Goal: Information Seeking & Learning: Understand process/instructions

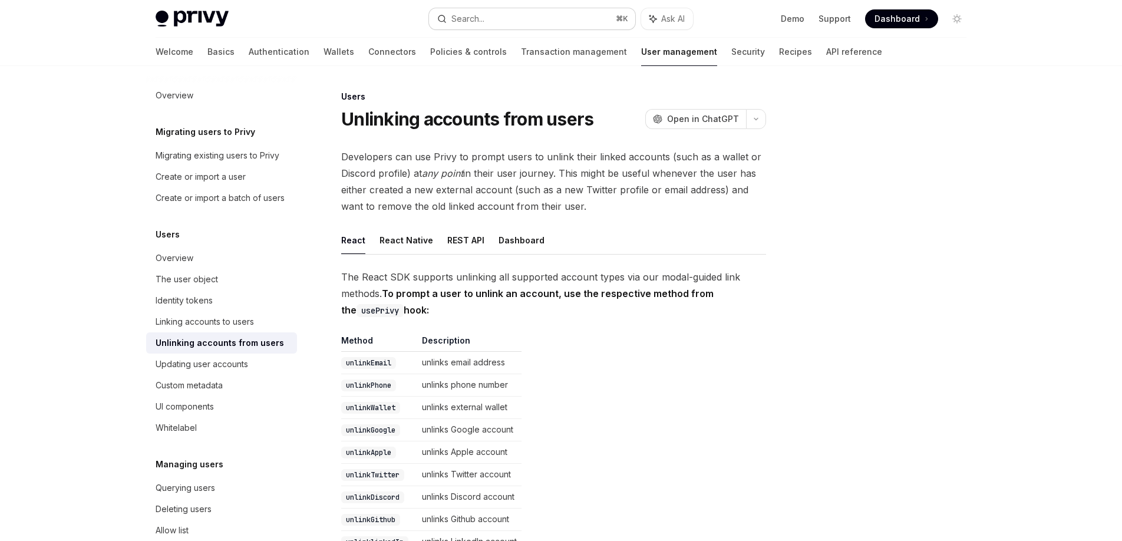
click at [591, 18] on button "Search... ⌘ K" at bounding box center [532, 18] width 206 height 21
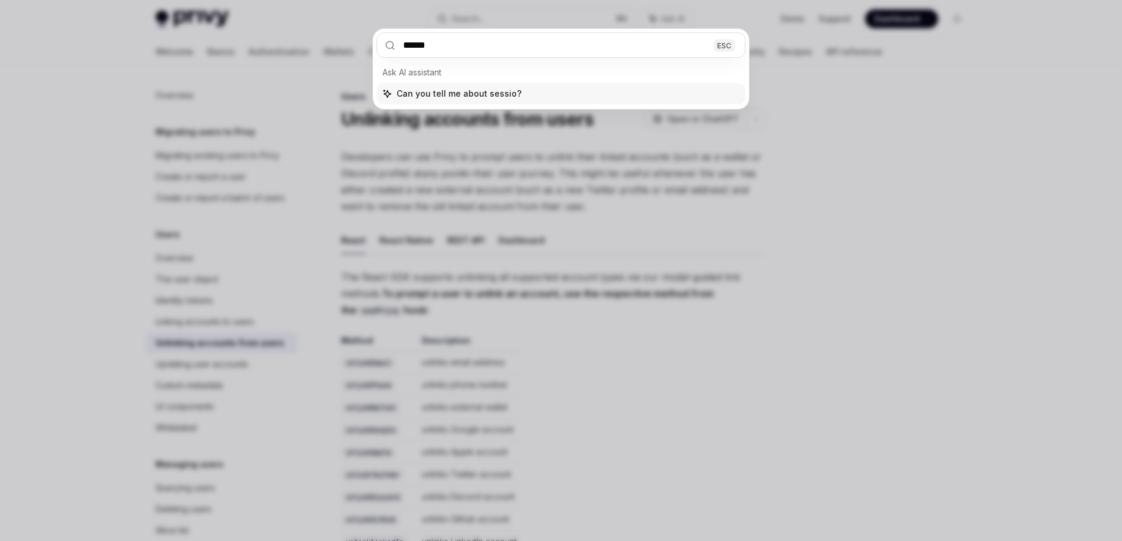
type input "*******"
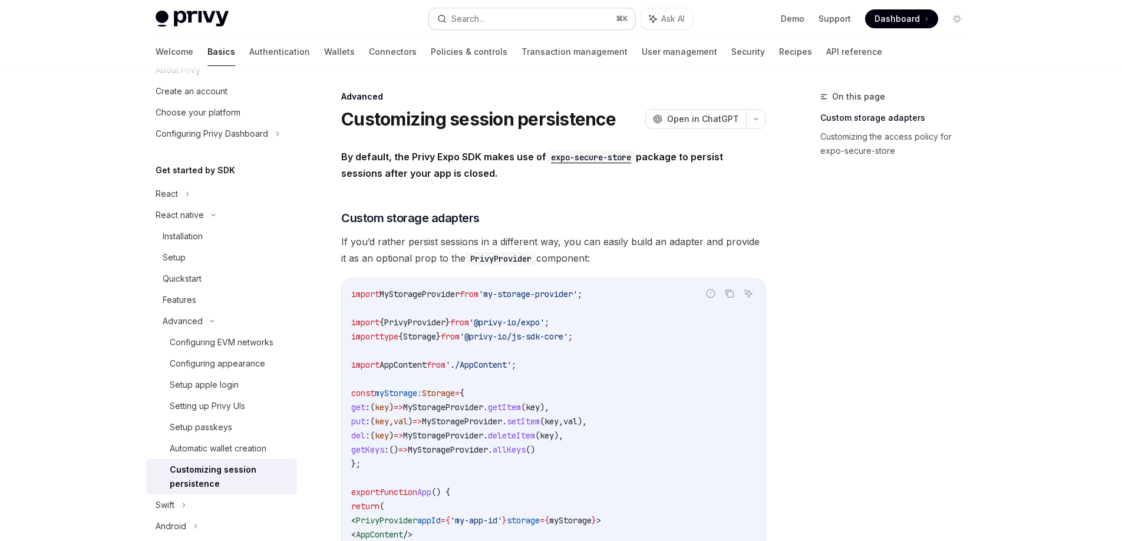
click at [561, 19] on button "Search... ⌘ K" at bounding box center [532, 18] width 206 height 21
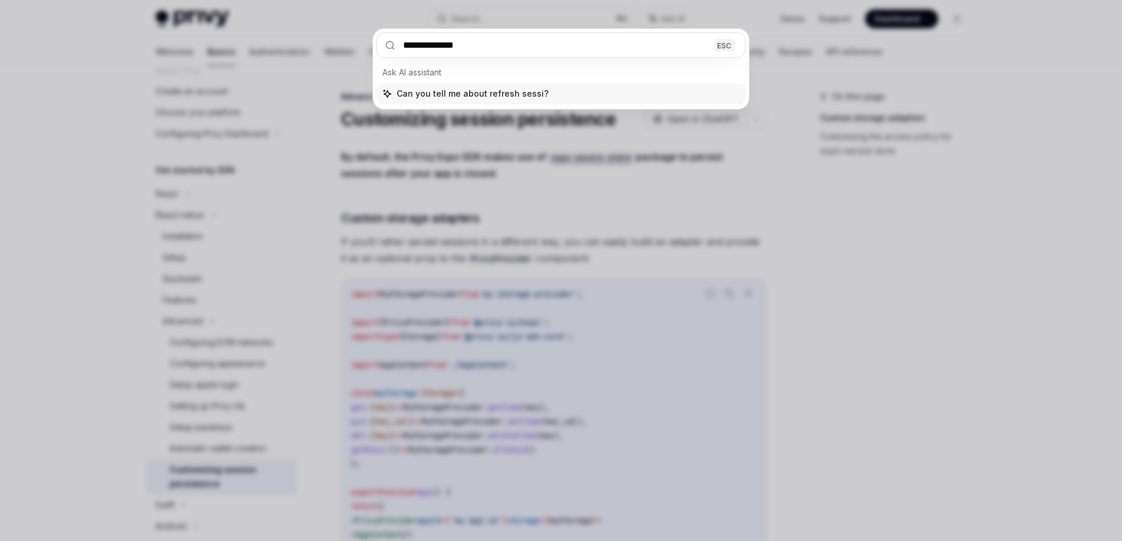
type input "**********"
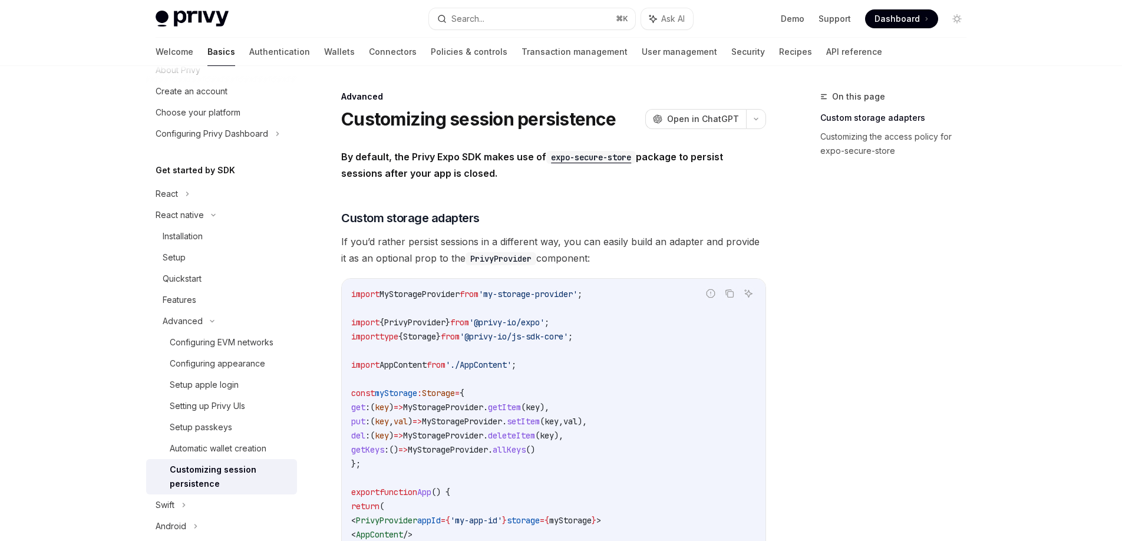
type textarea "*"
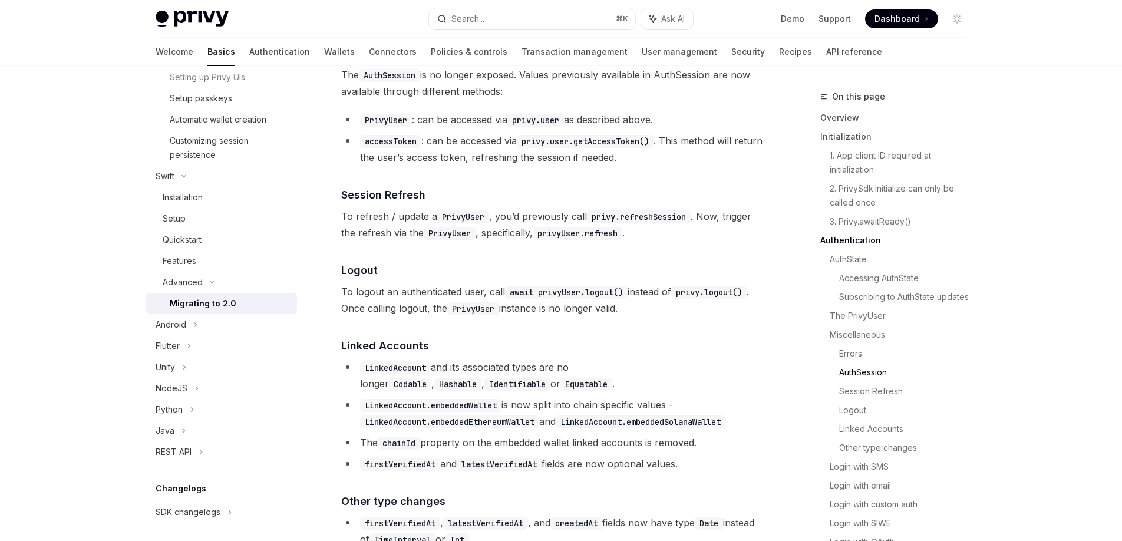
scroll to position [2178, 0]
drag, startPoint x: 545, startPoint y: 261, endPoint x: 628, endPoint y: 256, distance: 83.8
click at [622, 239] on code "privyUser.refresh" at bounding box center [578, 232] width 90 height 13
copy code "privyUser.refresh"
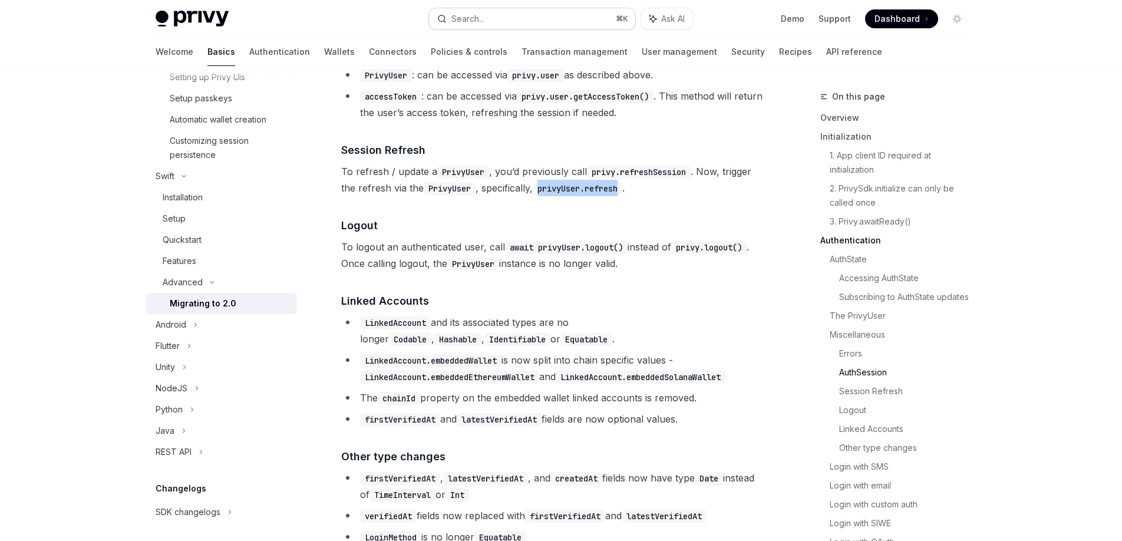
scroll to position [2224, 0]
click at [555, 193] on code "privyUser.refresh" at bounding box center [578, 186] width 90 height 13
drag, startPoint x: 404, startPoint y: 199, endPoint x: 473, endPoint y: 197, distance: 69.0
click at [471, 195] on span "To refresh / update a PrivyUser , you’d previously call privy.refreshSession . …" at bounding box center [553, 178] width 425 height 33
click at [477, 177] on code "PrivyUser" at bounding box center [463, 170] width 52 height 13
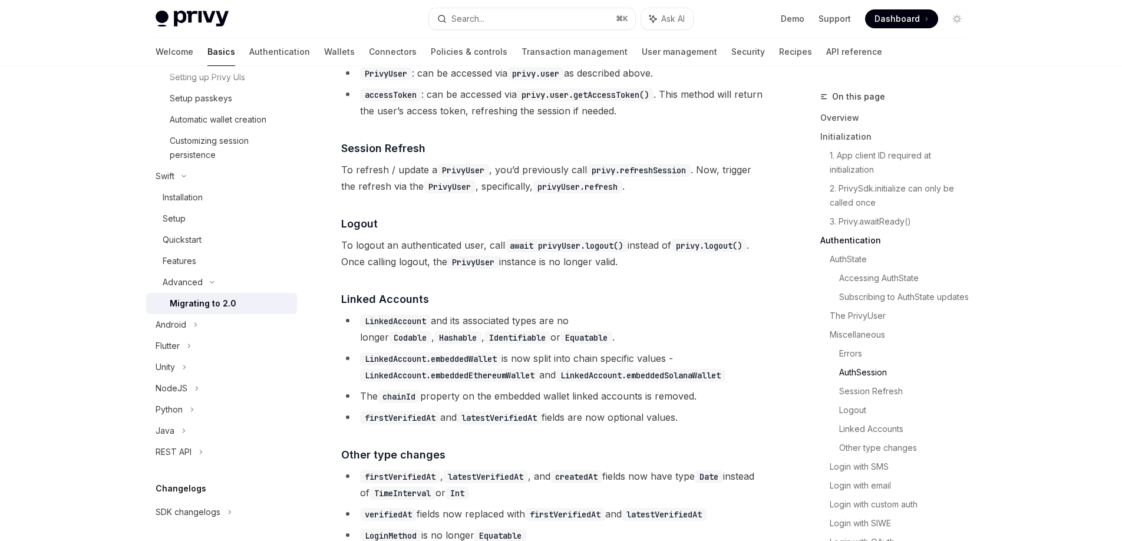
click at [467, 177] on code "PrivyUser" at bounding box center [463, 170] width 52 height 13
click at [558, 119] on li "accessToken : can be accessed via privy.user.getAccessToken() . This method wil…" at bounding box center [553, 102] width 425 height 33
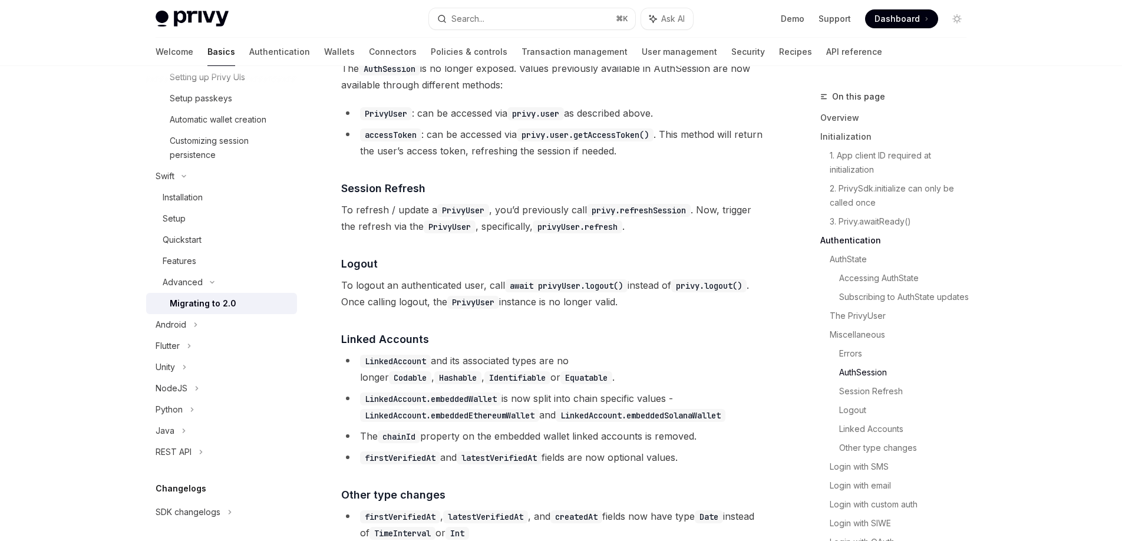
scroll to position [2181, 0]
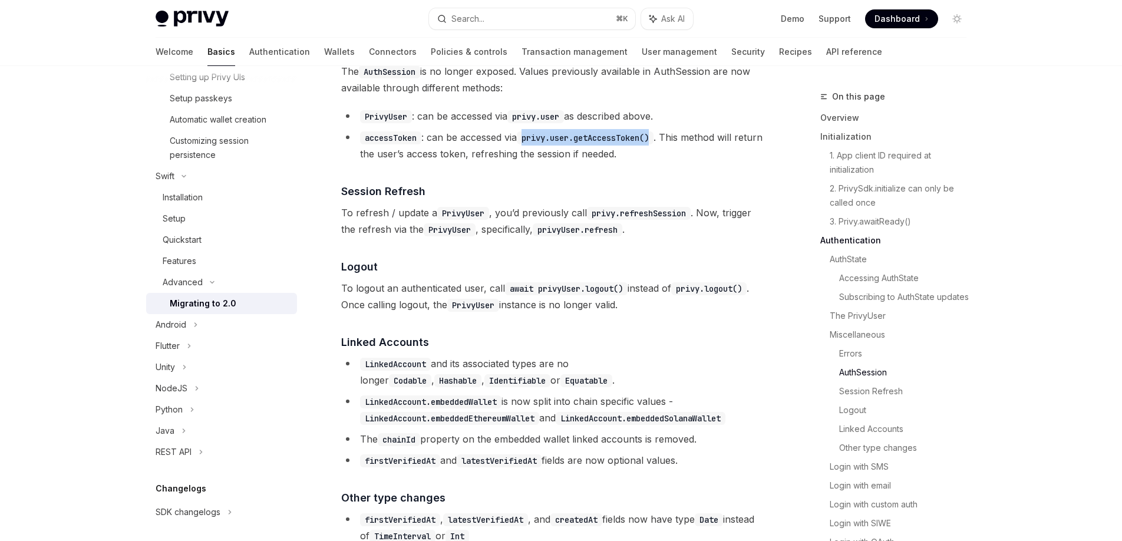
drag, startPoint x: 663, startPoint y: 163, endPoint x: 530, endPoint y: 170, distance: 132.8
click at [530, 144] on code "privy.user.getAccessToken()" at bounding box center [585, 137] width 137 height 13
copy code "privy.user.getAccessToken()"
click at [189, 171] on div "Swift" at bounding box center [221, 176] width 151 height 21
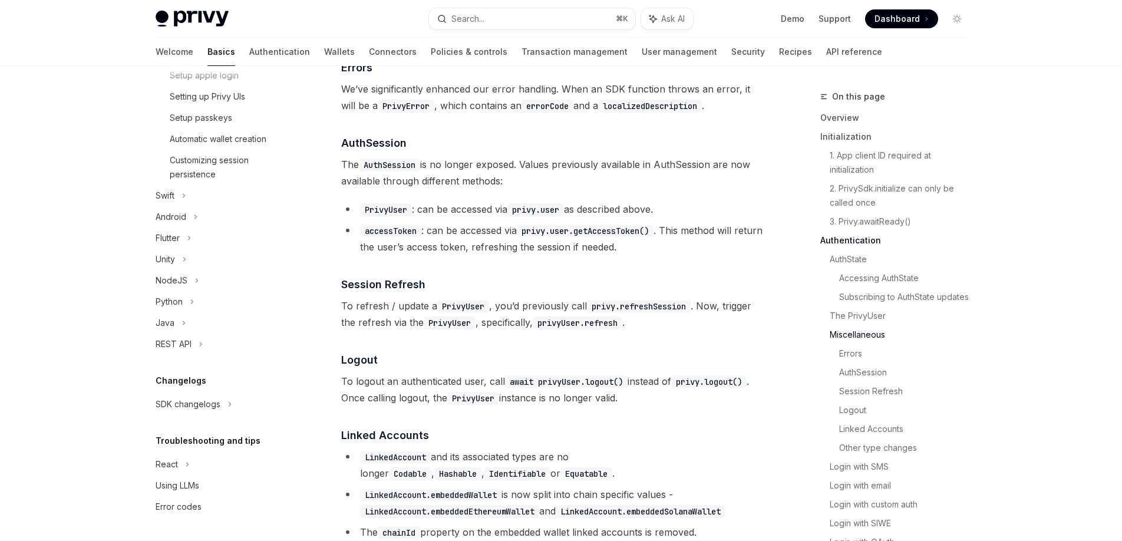
scroll to position [2124, 0]
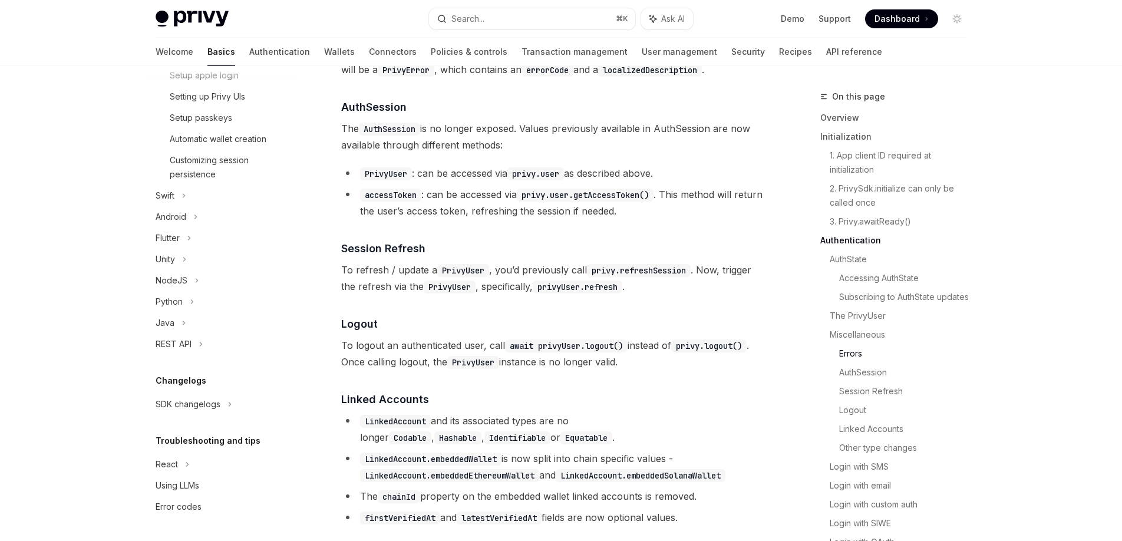
click at [646, 277] on code "privy.refreshSession" at bounding box center [639, 270] width 104 height 13
copy code "refreshSession"
click at [513, 14] on button "Search... ⌘ K" at bounding box center [532, 18] width 206 height 21
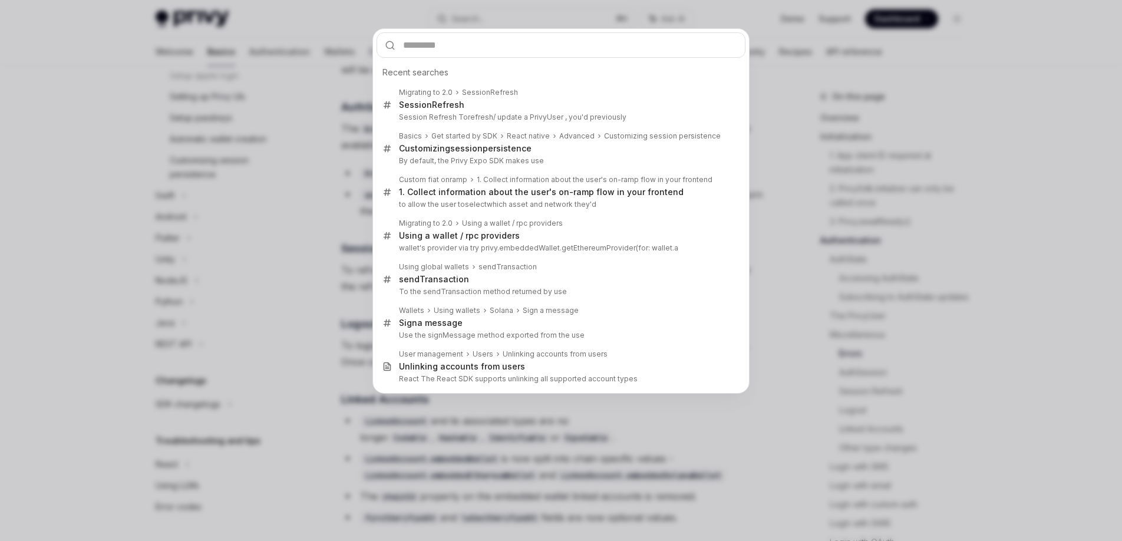
type input "**********"
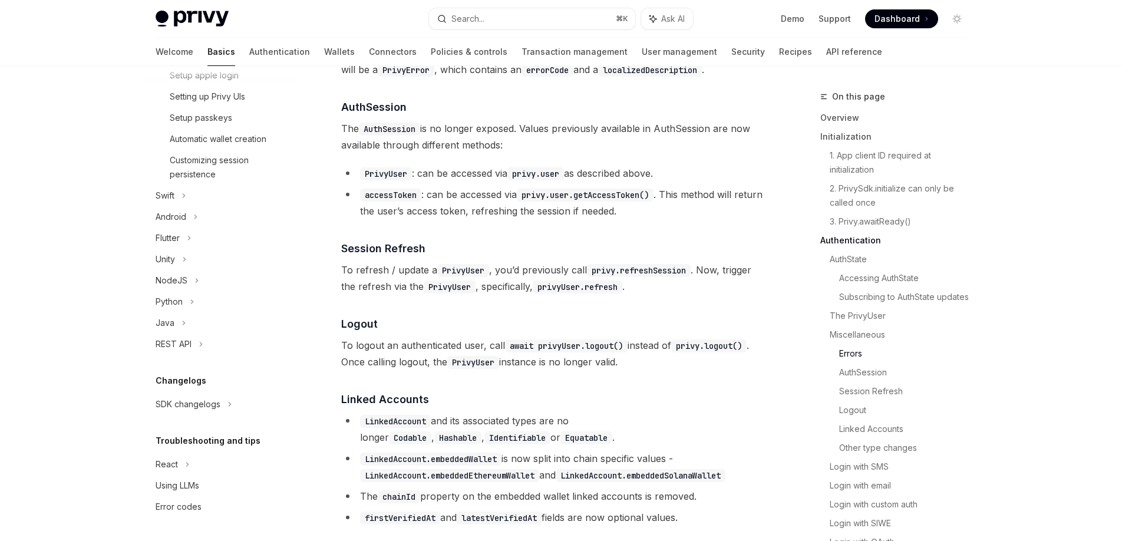
click at [455, 256] on div at bounding box center [561, 270] width 1122 height 541
type textarea "*"
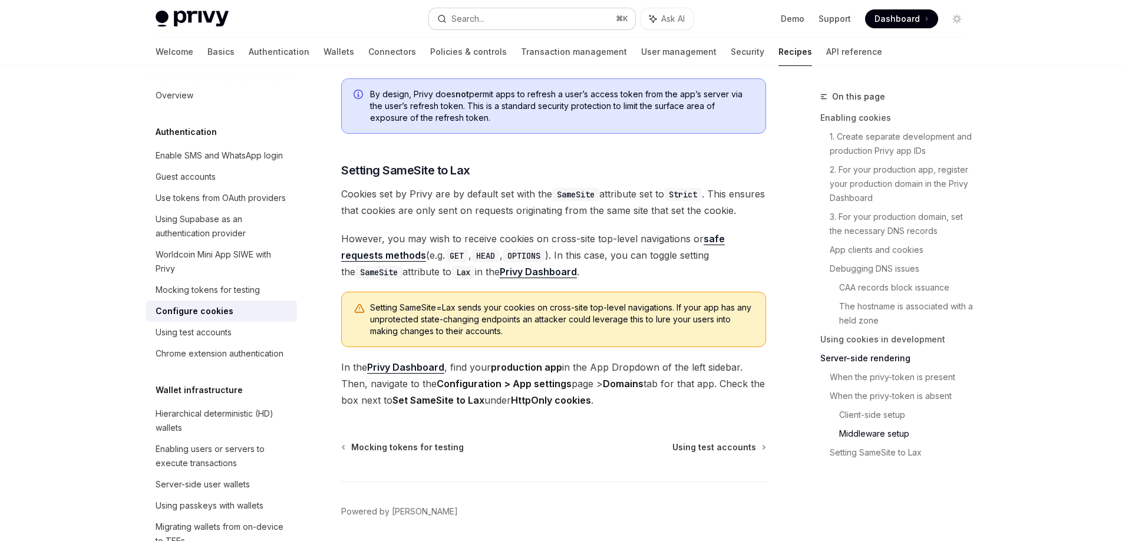
click at [575, 10] on button "Search... ⌘ K" at bounding box center [532, 18] width 206 height 21
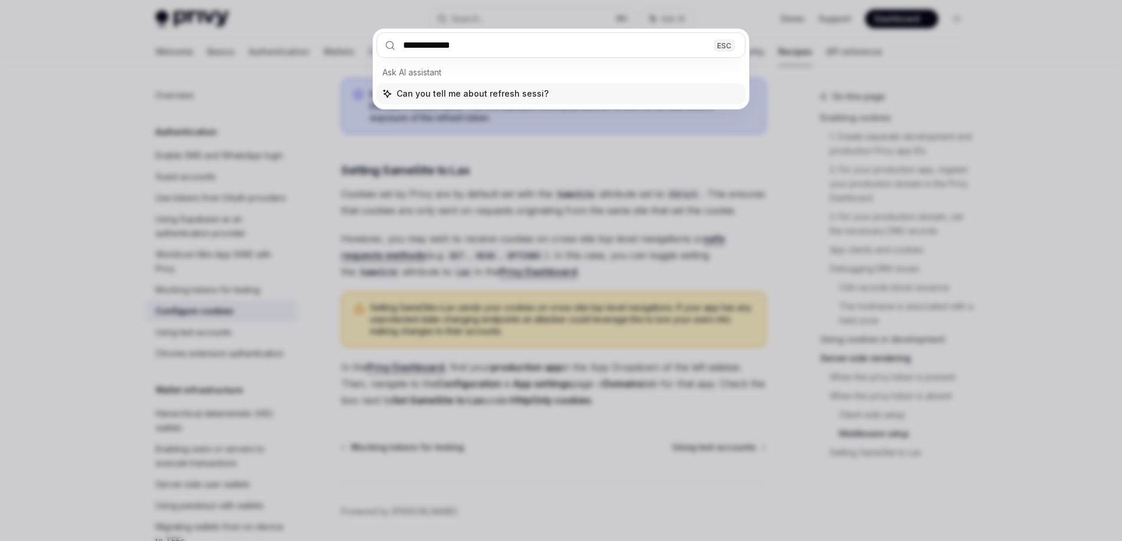
type input "**********"
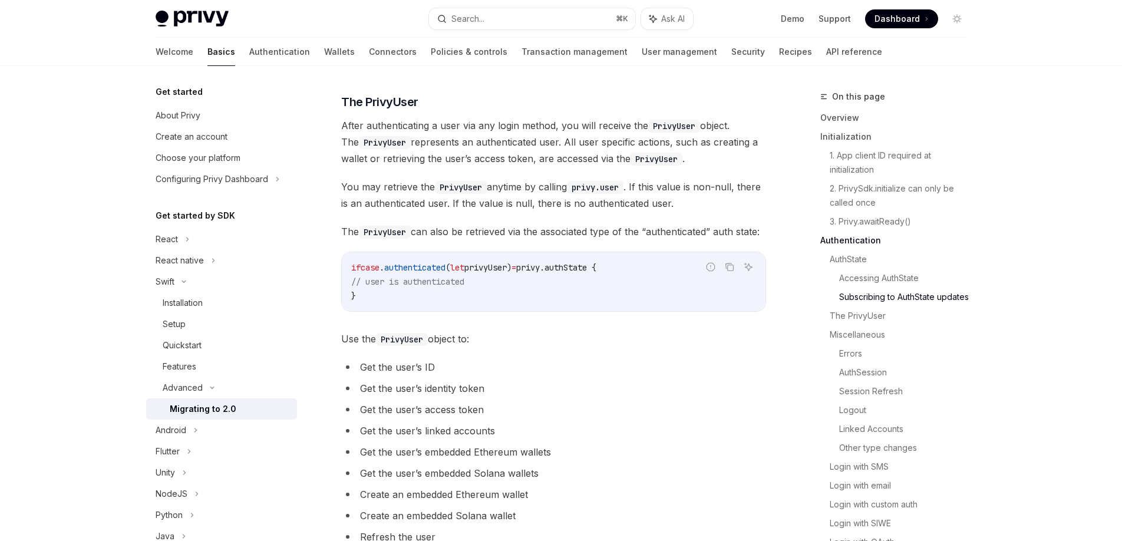
scroll to position [1525, 0]
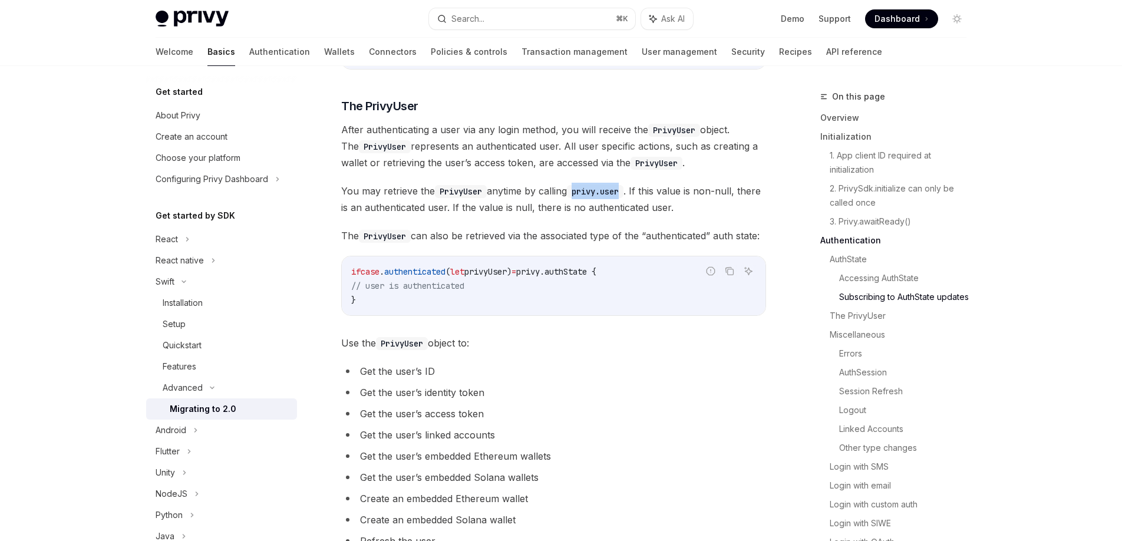
drag, startPoint x: 631, startPoint y: 203, endPoint x: 581, endPoint y: 204, distance: 50.1
click at [581, 198] on code "privy.user" at bounding box center [595, 191] width 57 height 13
copy code "privy.user"
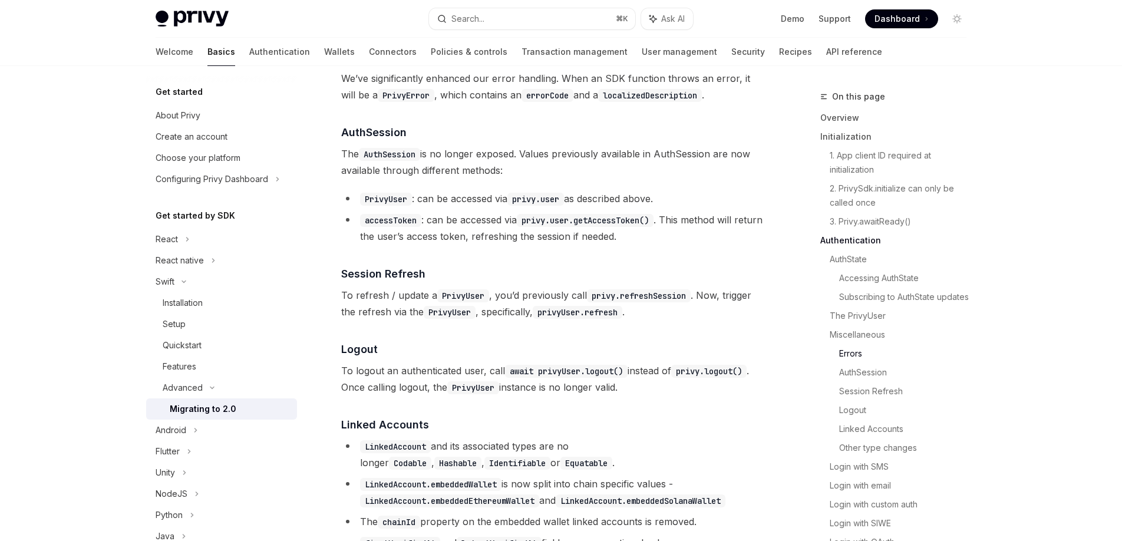
scroll to position [2101, 0]
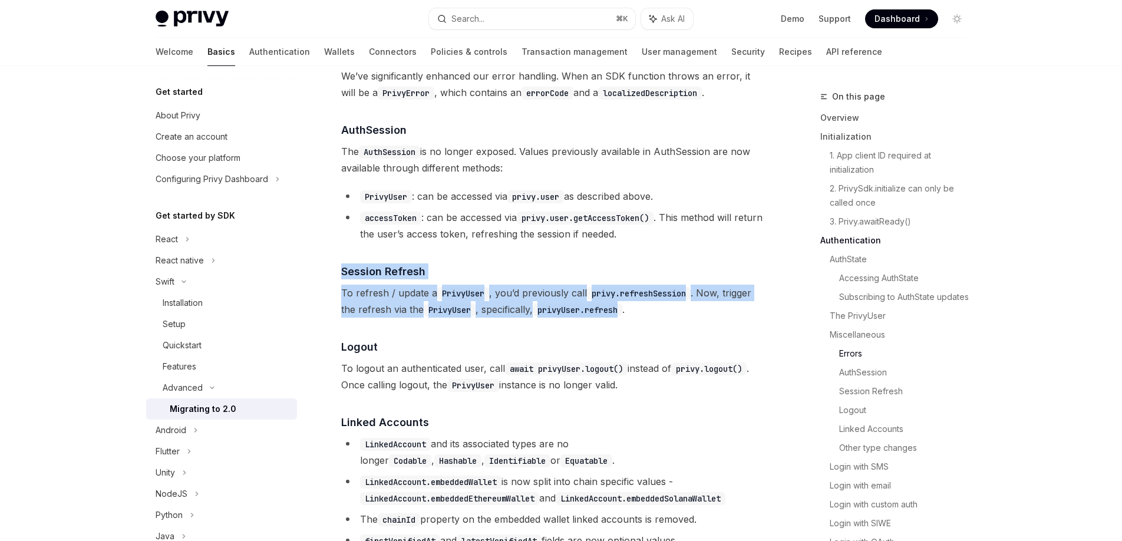
drag, startPoint x: 629, startPoint y: 337, endPoint x: 358, endPoint y: 307, distance: 272.8
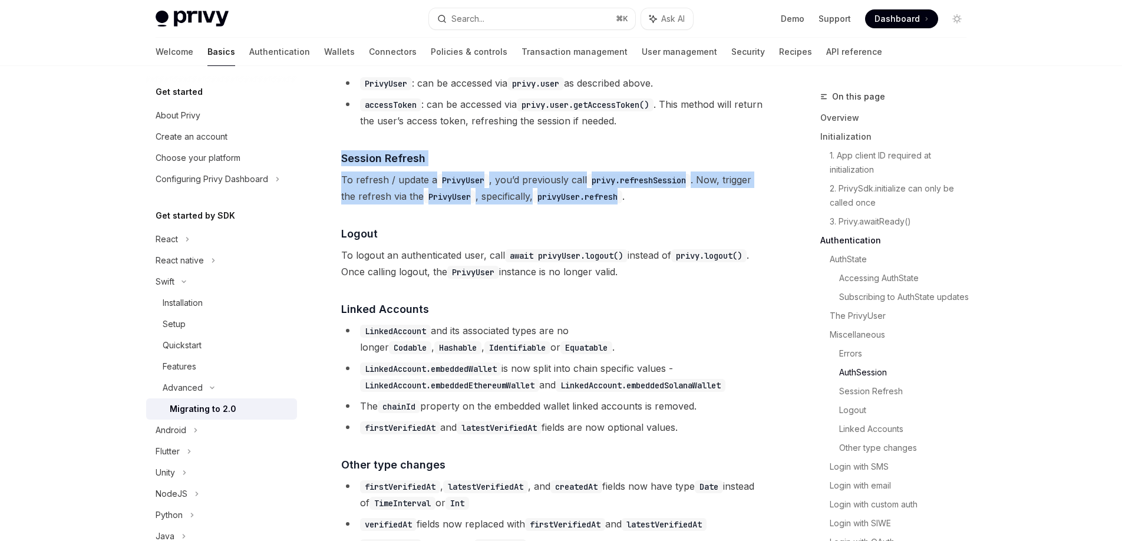
scroll to position [2231, 0]
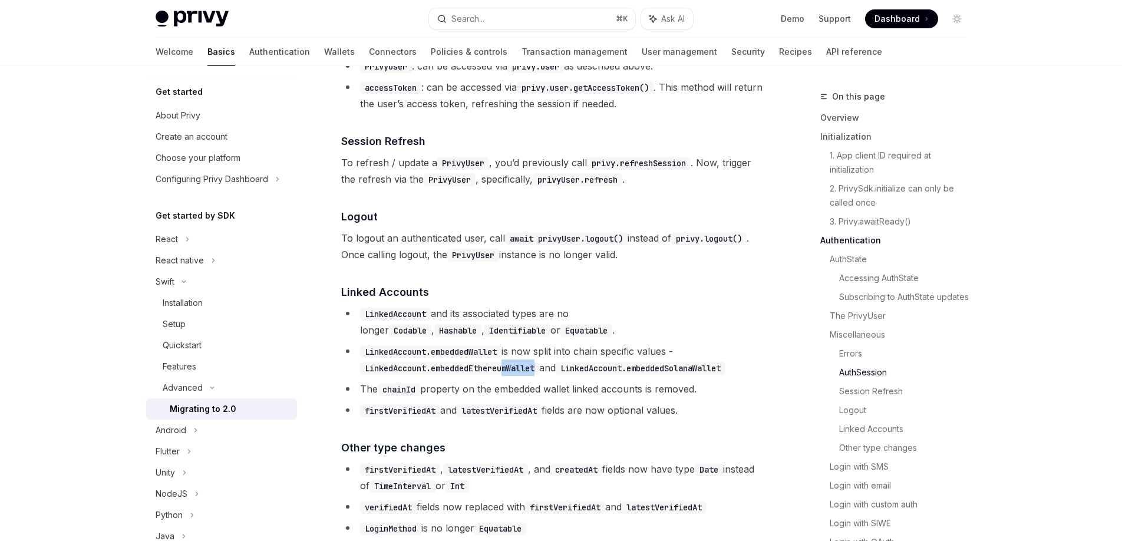
drag, startPoint x: 543, startPoint y: 394, endPoint x: 510, endPoint y: 394, distance: 32.4
click at [510, 375] on code "LinkedAccount.embeddedEthereumWallet" at bounding box center [449, 368] width 179 height 13
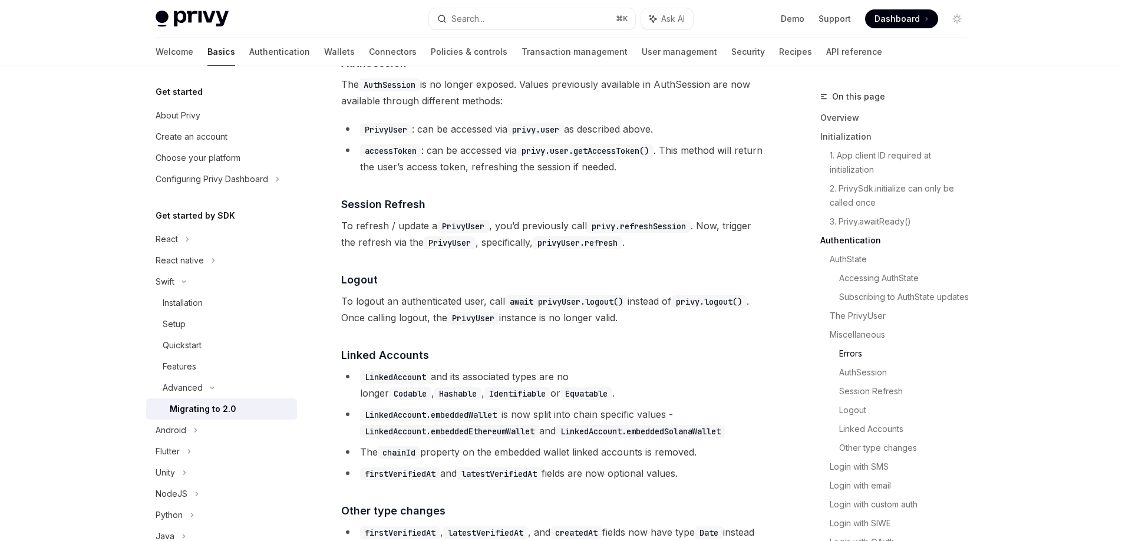
scroll to position [2183, 0]
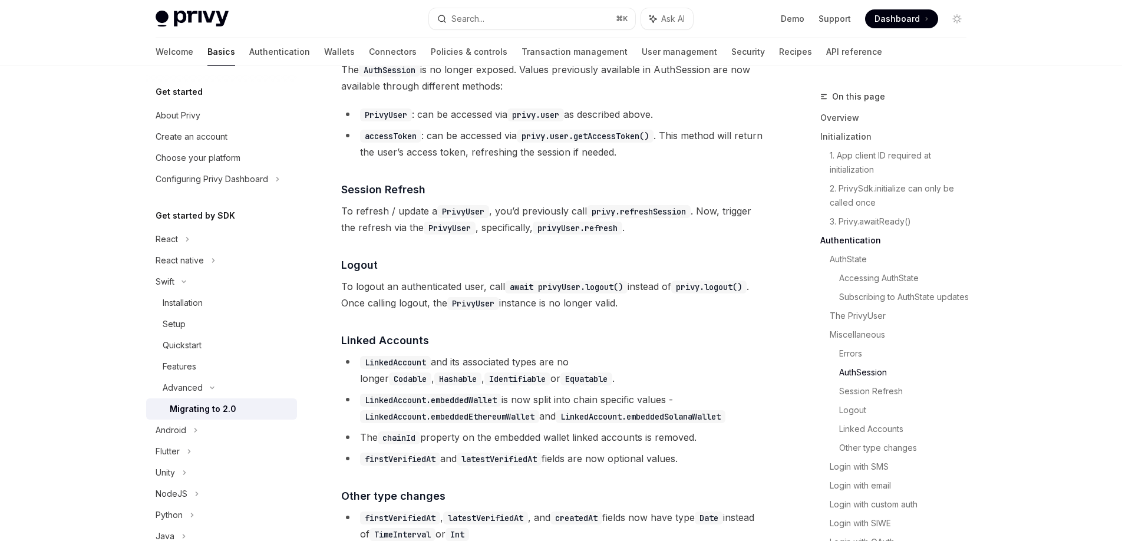
click at [408, 369] on code "LinkedAccount" at bounding box center [395, 362] width 71 height 13
copy code "LinkedAccount"
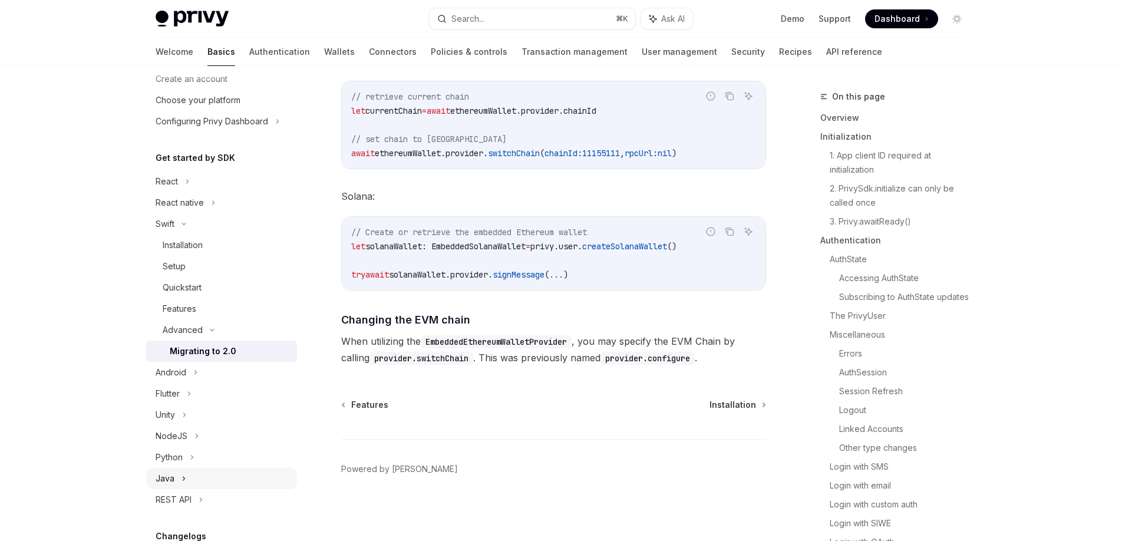
scroll to position [62, 0]
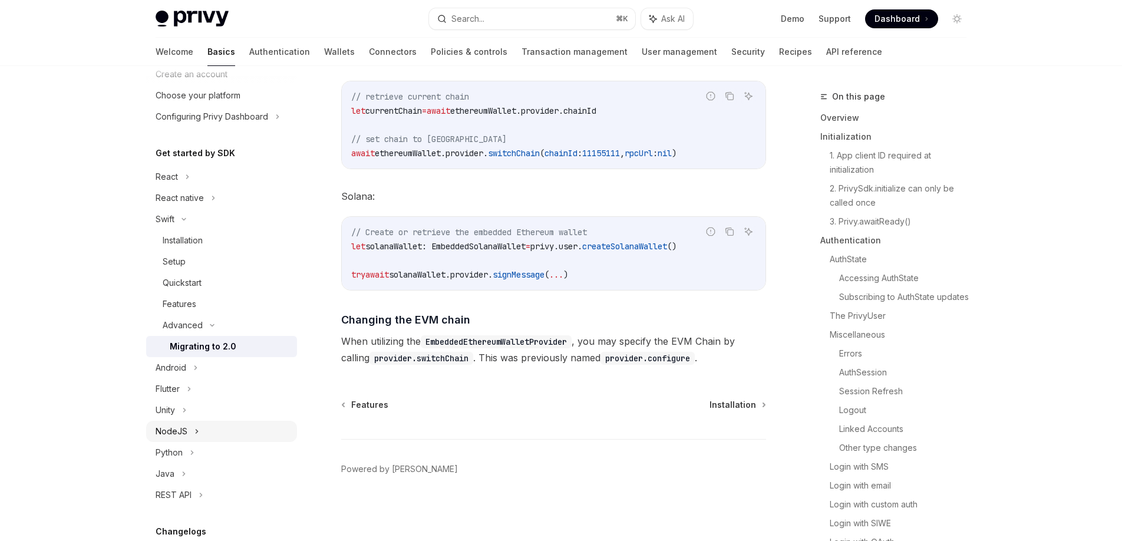
click at [185, 433] on div "NodeJS" at bounding box center [172, 431] width 32 height 14
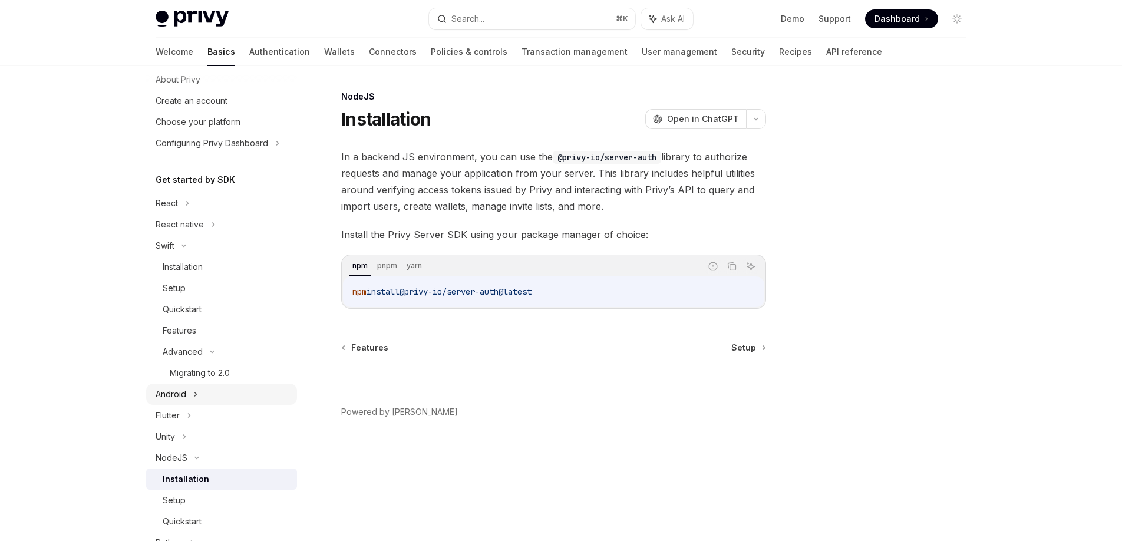
scroll to position [13, 0]
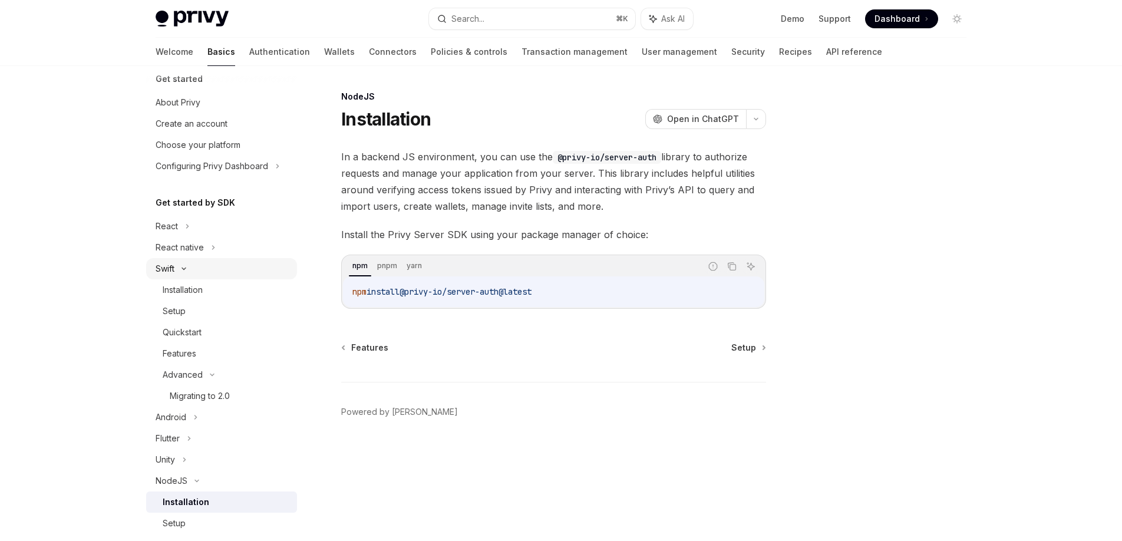
click at [193, 269] on div "Swift" at bounding box center [221, 268] width 151 height 21
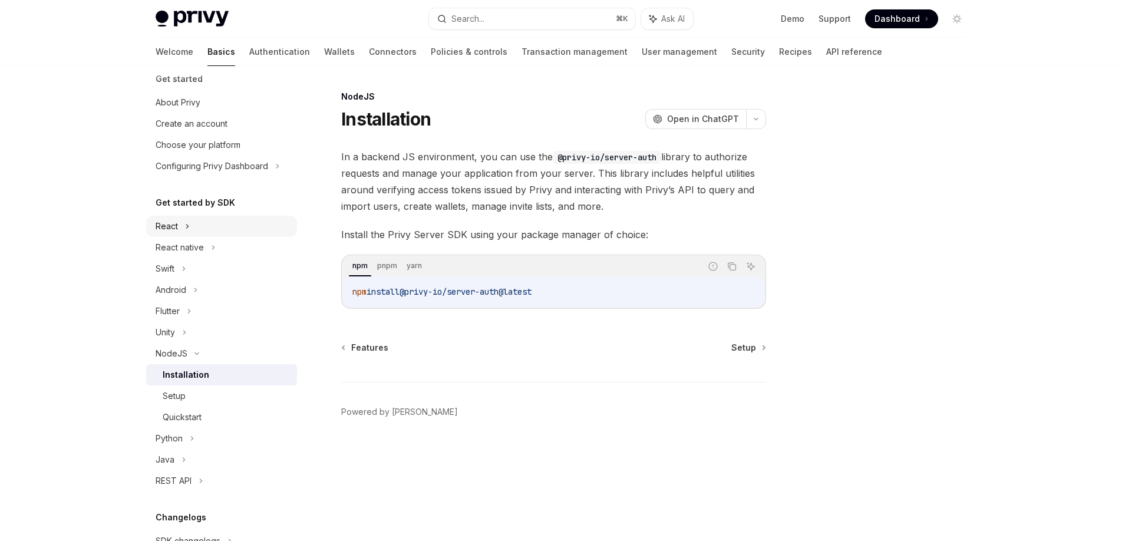
click at [182, 226] on div "React" at bounding box center [221, 226] width 151 height 21
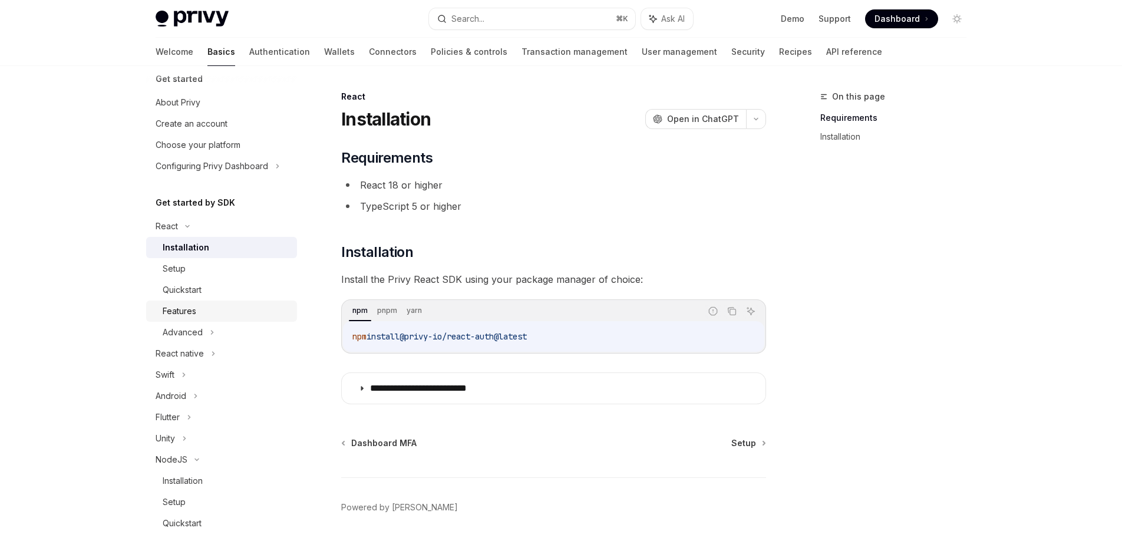
click at [202, 317] on div "Features" at bounding box center [226, 311] width 127 height 14
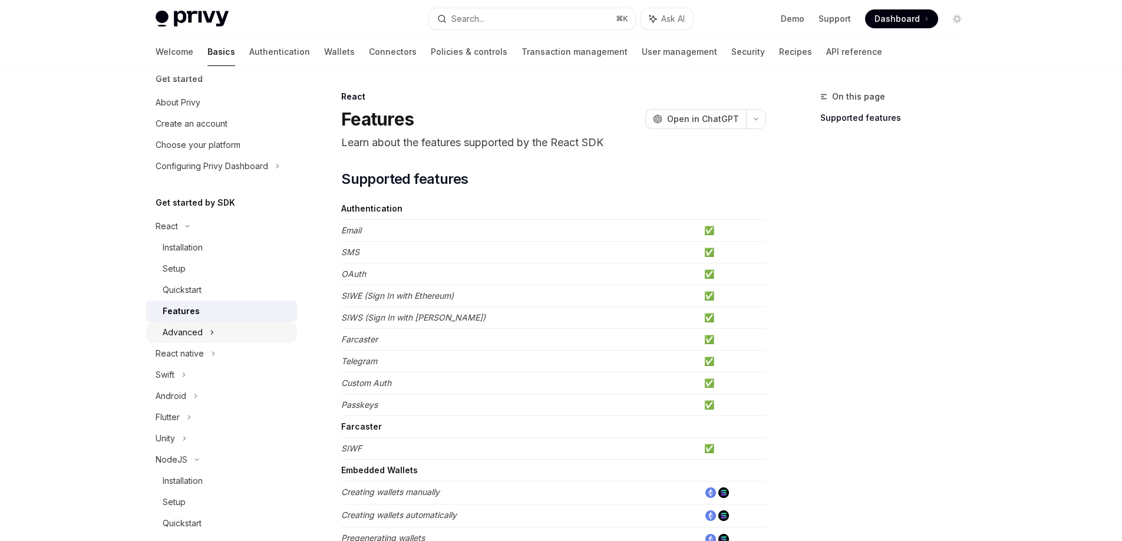
click at [201, 331] on div "Advanced" at bounding box center [183, 332] width 40 height 14
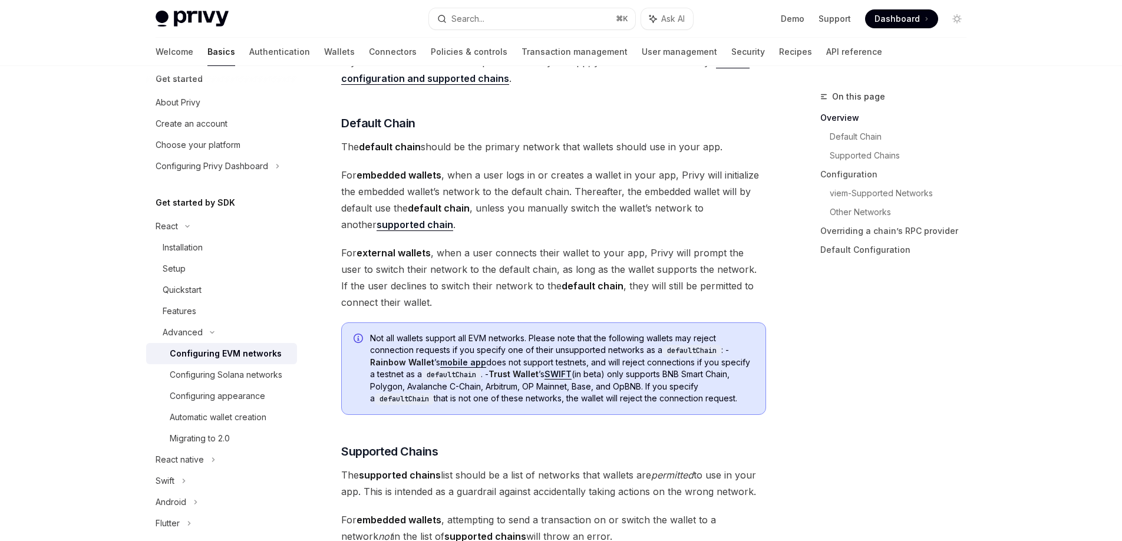
scroll to position [430, 0]
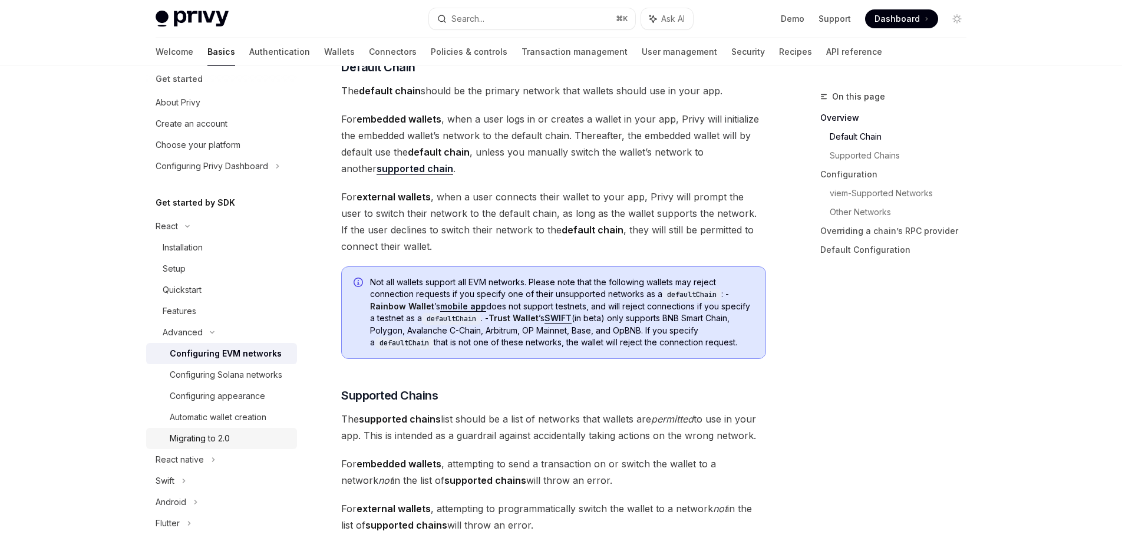
click at [237, 440] on div "Migrating to 2.0" at bounding box center [230, 438] width 120 height 14
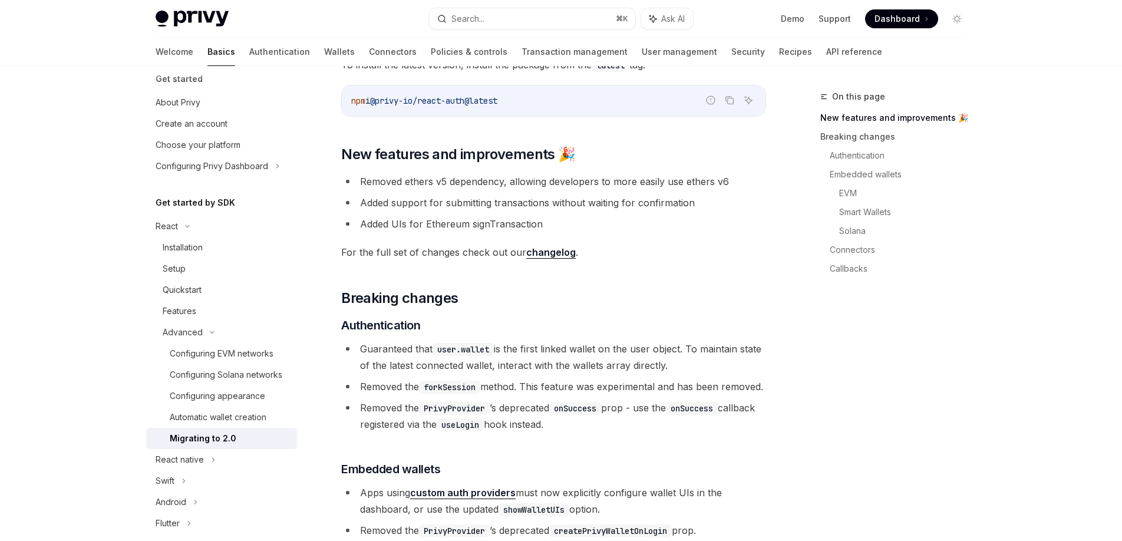
scroll to position [121, 0]
drag, startPoint x: 431, startPoint y: 389, endPoint x: 521, endPoint y: 391, distance: 90.2
click at [522, 390] on span "Removed the forkSession method. This feature was experimental and has been remo…" at bounding box center [561, 386] width 403 height 12
click at [511, 418] on span "Removed the PrivyProvider ’s deprecated onSuccess prop - use the onSuccess call…" at bounding box center [557, 415] width 395 height 28
drag, startPoint x: 412, startPoint y: 427, endPoint x: 512, endPoint y: 426, distance: 99.6
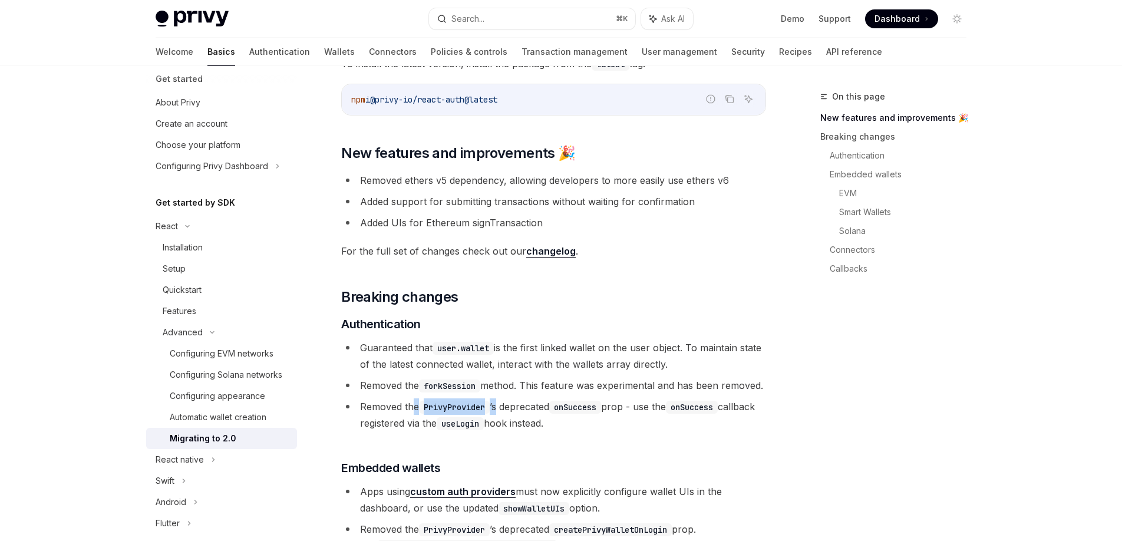
click at [507, 425] on span "Removed the PrivyProvider ’s deprecated onSuccess prop - use the onSuccess call…" at bounding box center [557, 415] width 395 height 28
click at [512, 426] on span "Removed the PrivyProvider ’s deprecated onSuccess prop - use the onSuccess call…" at bounding box center [557, 415] width 395 height 28
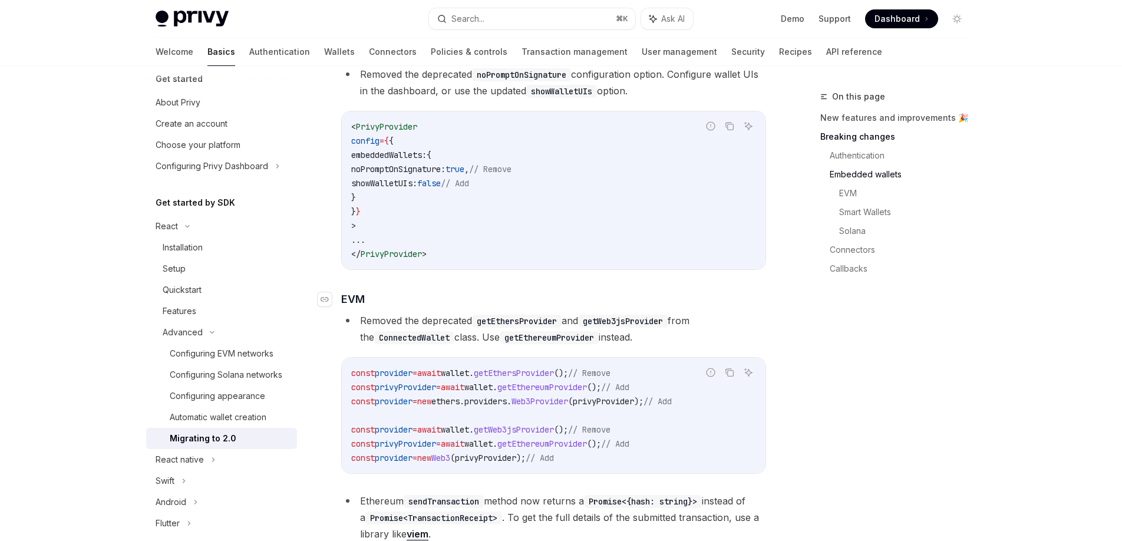
scroll to position [997, 0]
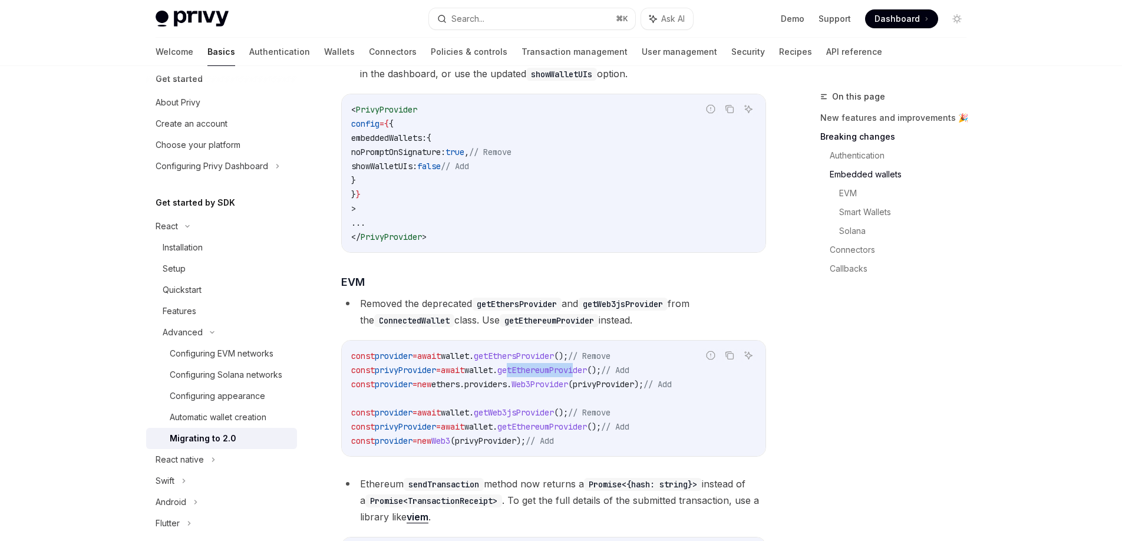
drag, startPoint x: 539, startPoint y: 385, endPoint x: 605, endPoint y: 387, distance: 66.0
click at [587, 375] on span "getEthereumProvider" at bounding box center [542, 370] width 90 height 11
click at [558, 390] on span "Web3Provider" at bounding box center [540, 384] width 57 height 11
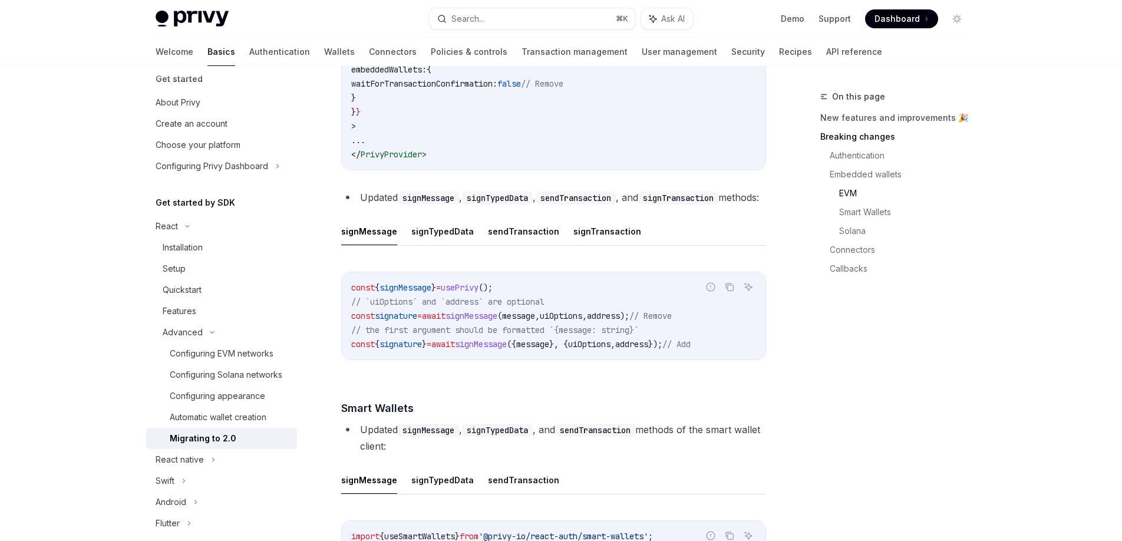
scroll to position [1637, 0]
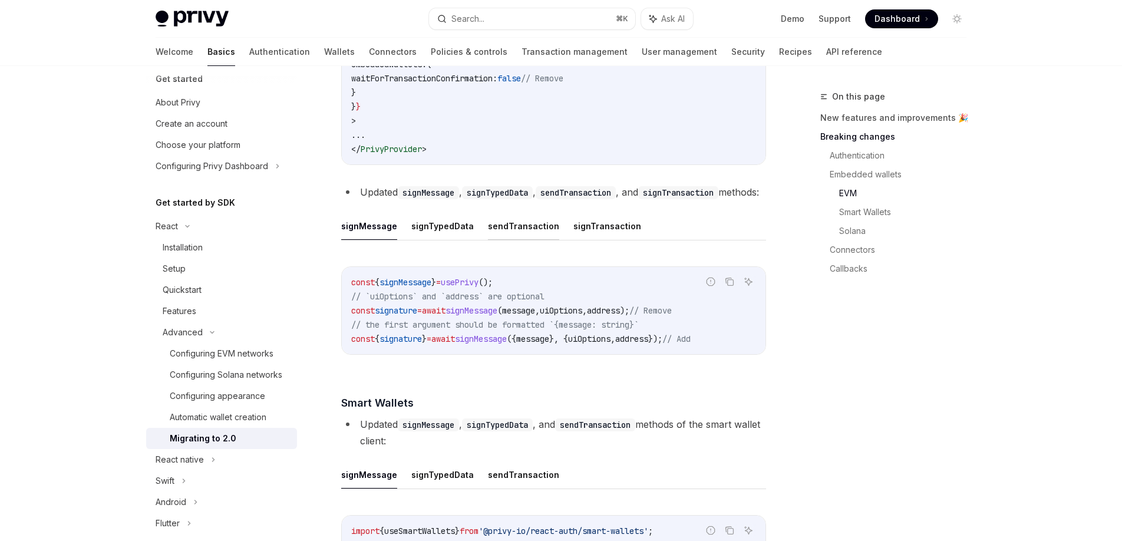
click at [516, 240] on button "sendTransaction" at bounding box center [523, 226] width 71 height 28
type textarea "*"
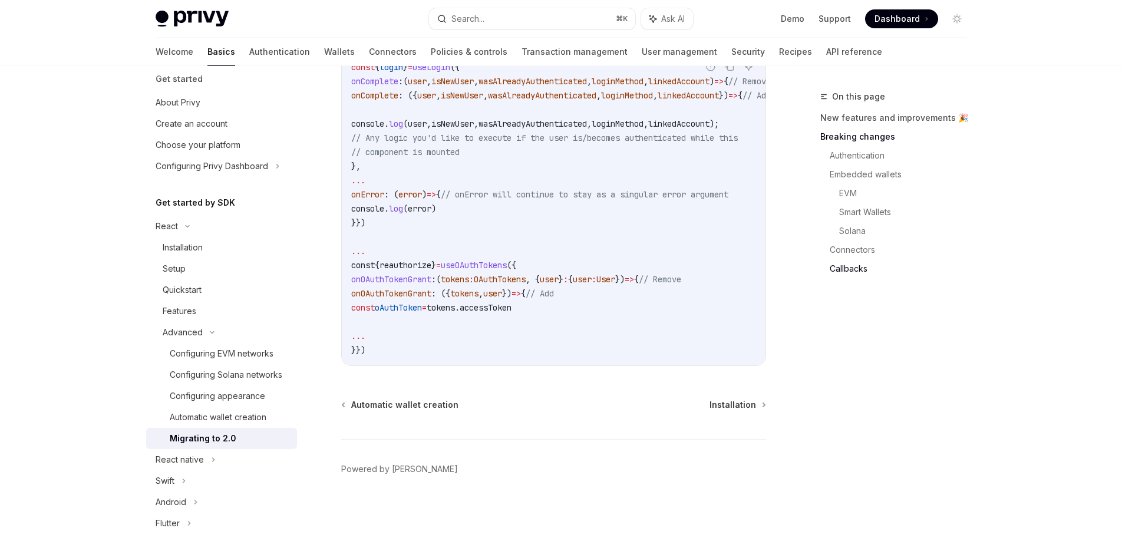
scroll to position [3353, 0]
